Goal: Task Accomplishment & Management: Complete application form

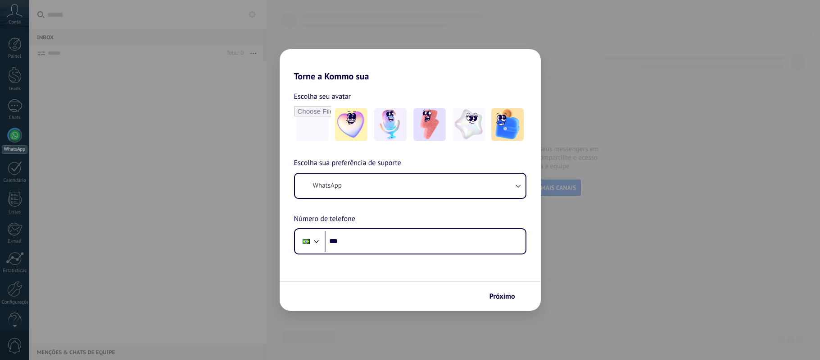
click at [387, 244] on input "***" at bounding box center [425, 241] width 201 height 21
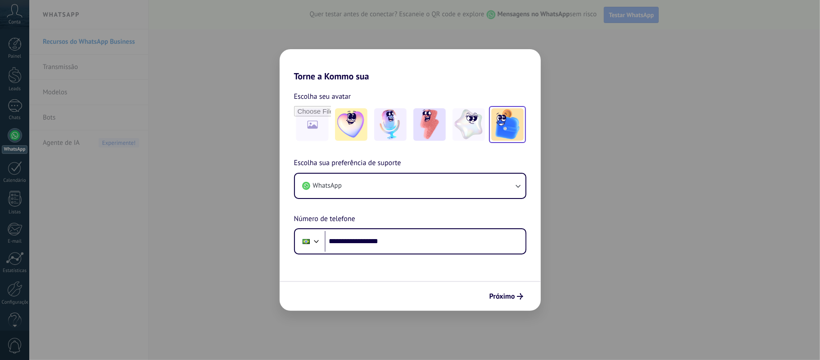
type input "**********"
click at [496, 127] on img at bounding box center [508, 124] width 32 height 32
click at [396, 120] on img at bounding box center [390, 124] width 32 height 32
click at [507, 293] on span "Próximo" at bounding box center [503, 296] width 26 height 6
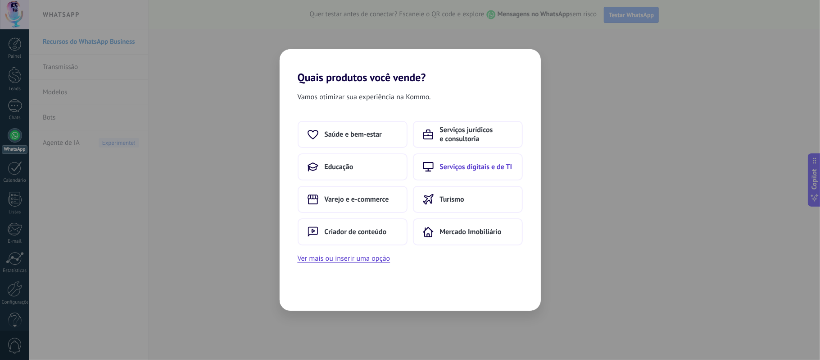
click at [486, 168] on span "Serviços digitais e de TI" at bounding box center [476, 166] width 73 height 9
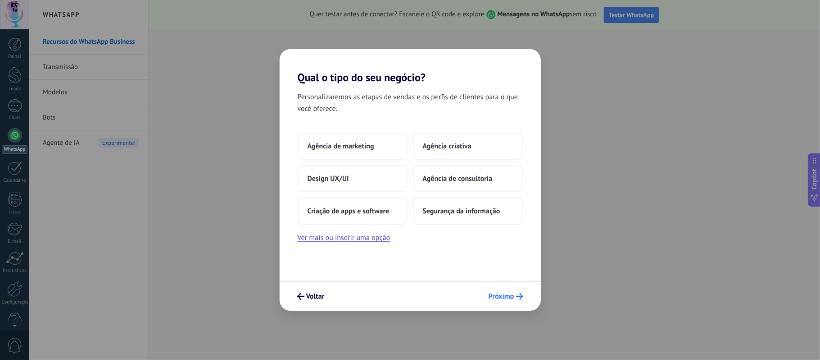
click at [505, 303] on button "Próximo" at bounding box center [506, 295] width 43 height 15
click at [345, 141] on span "Agência de marketing" at bounding box center [341, 145] width 67 height 9
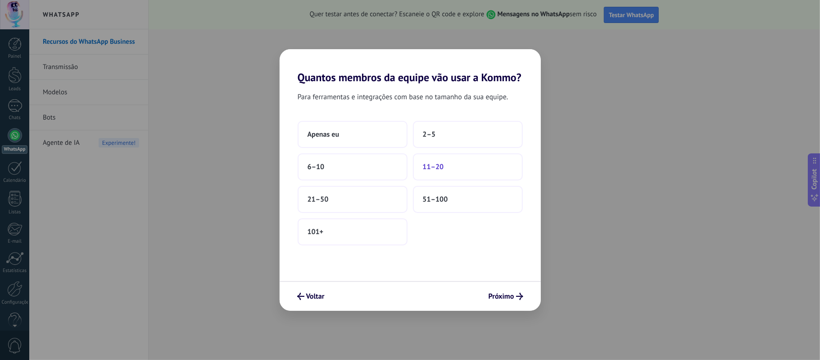
click at [437, 167] on span "11–20" at bounding box center [433, 166] width 21 height 9
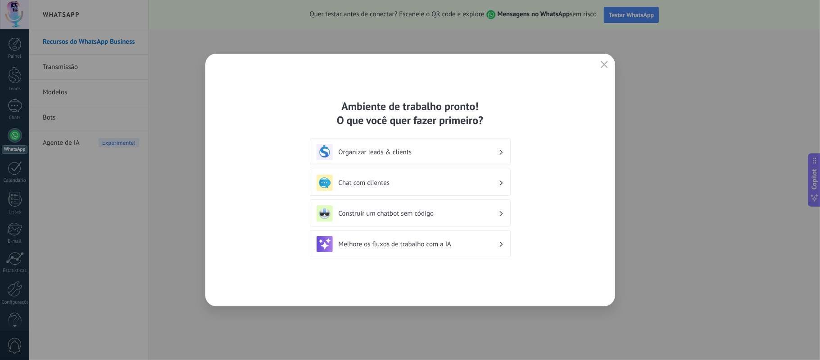
click at [426, 152] on h3 "Organizar leads & clients" at bounding box center [419, 152] width 160 height 9
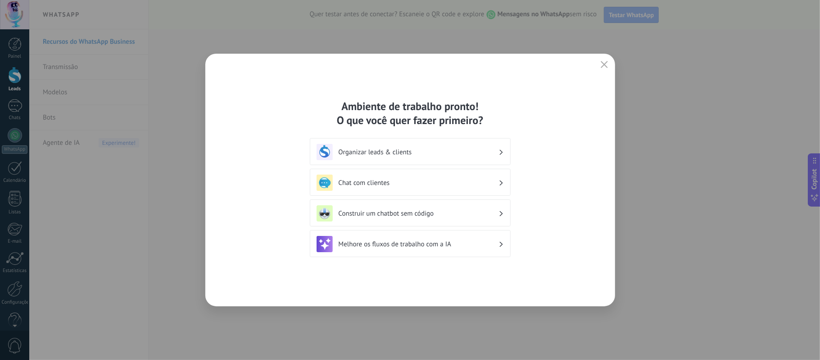
click at [399, 155] on h3 "Organizar leads & clients" at bounding box center [419, 152] width 160 height 9
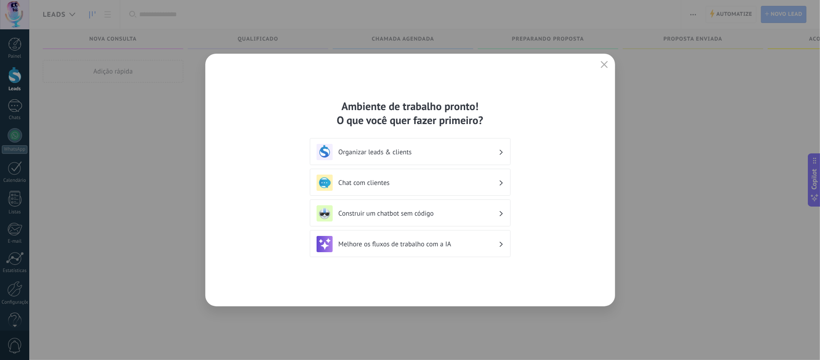
click at [500, 151] on icon at bounding box center [501, 151] width 3 height 5
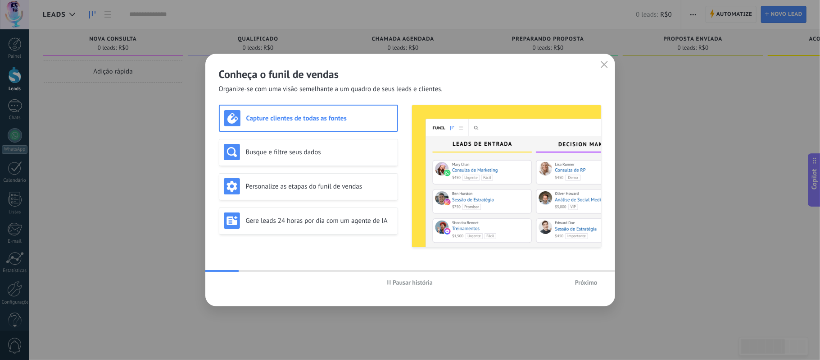
click at [307, 121] on h3 "Capture clientes de todas as fontes" at bounding box center [319, 118] width 146 height 9
click at [593, 285] on span "Próximo" at bounding box center [586, 282] width 23 height 6
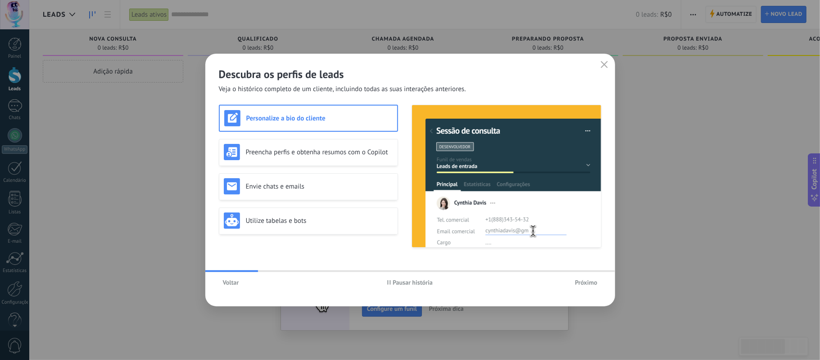
click at [593, 285] on span "Próximo" at bounding box center [586, 282] width 23 height 6
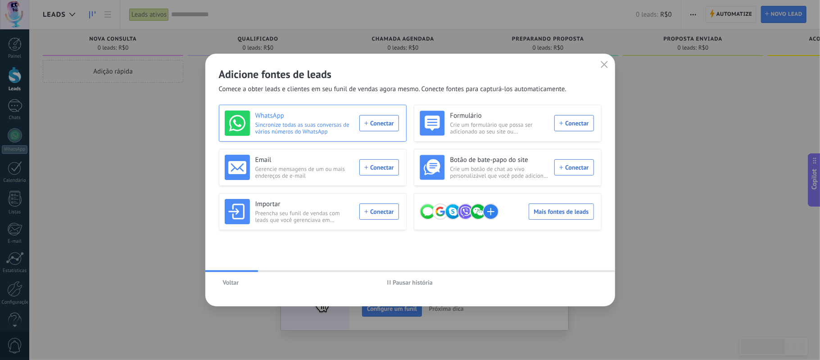
click at [391, 123] on div "WhatsApp Sincronize todas as suas conversas de vários números do WhatsApp Conec…" at bounding box center [312, 122] width 174 height 25
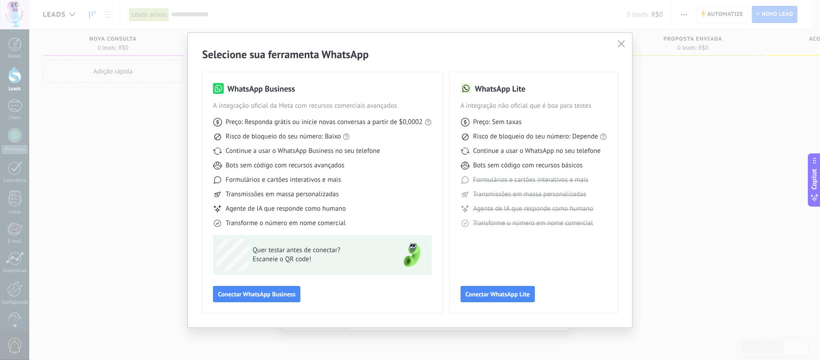
drag, startPoint x: 278, startPoint y: 275, endPoint x: 278, endPoint y: 283, distance: 8.6
click at [276, 278] on div "WhatsApp Business A integração oficial da Meta com recursos comerciais avançado…" at bounding box center [322, 192] width 218 height 219
click at [276, 296] on span "Conectar WhatsApp Business" at bounding box center [256, 294] width 77 height 6
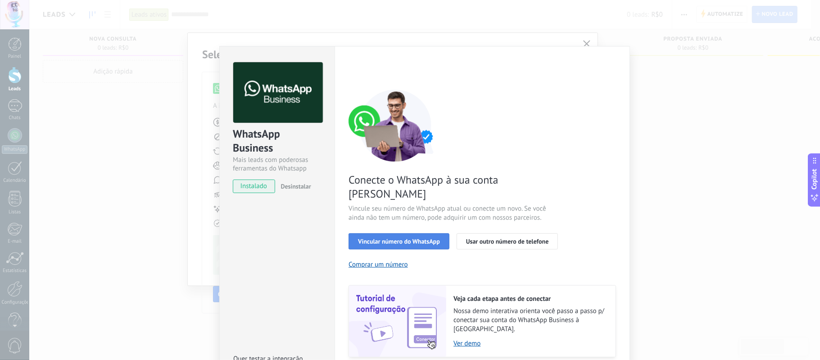
click at [413, 238] on span "Vincular número do WhatsApp" at bounding box center [399, 241] width 82 height 6
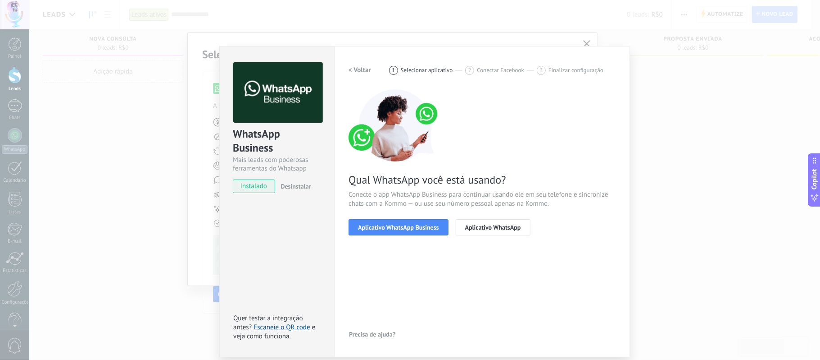
click at [413, 229] on span "Aplicativo WhatsApp Business" at bounding box center [398, 227] width 81 height 6
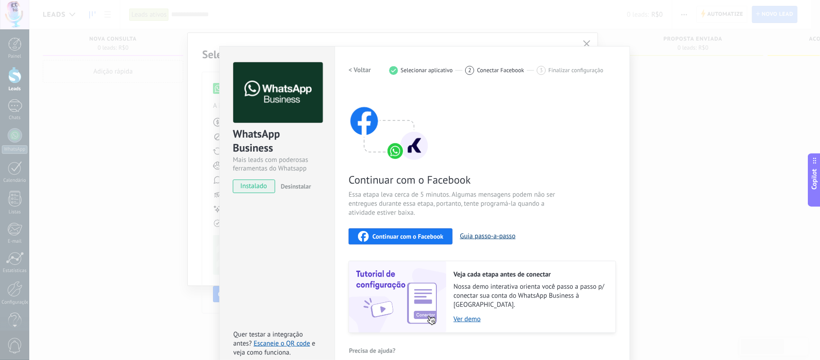
scroll to position [6, 0]
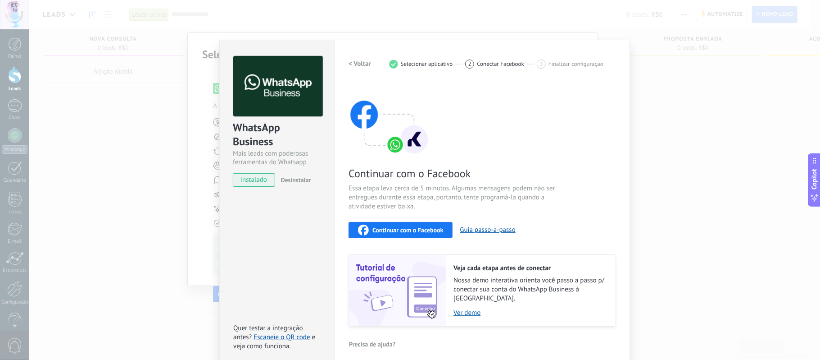
click at [424, 227] on span "Continuar com o Facebook" at bounding box center [408, 230] width 71 height 6
